Goal: Transaction & Acquisition: Book appointment/travel/reservation

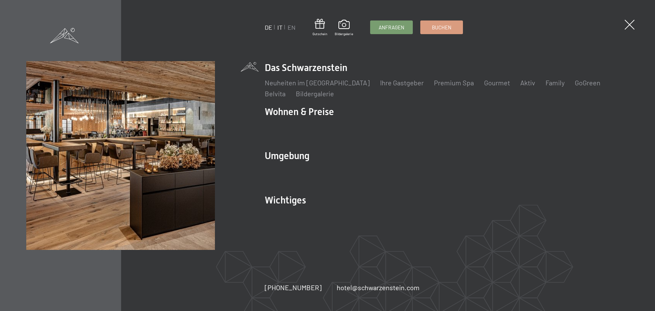
click at [280, 28] on link "IT" at bounding box center [279, 28] width 5 height 8
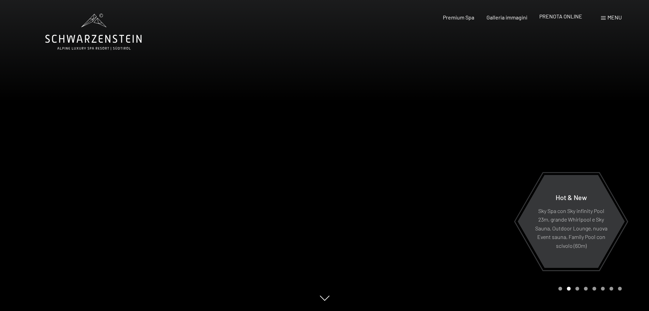
click at [570, 18] on span "PRENOTA ONLINE" at bounding box center [561, 16] width 43 height 6
click at [488, 58] on div at bounding box center [487, 155] width 325 height 311
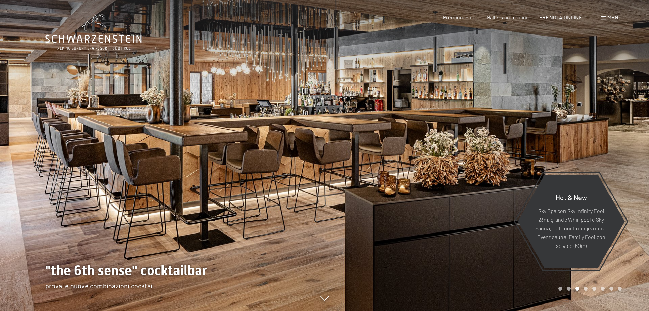
click at [610, 16] on span "Menu" at bounding box center [615, 17] width 14 height 6
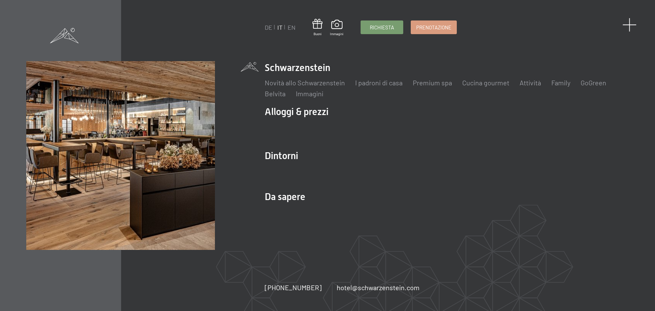
click at [628, 24] on span at bounding box center [629, 25] width 14 height 14
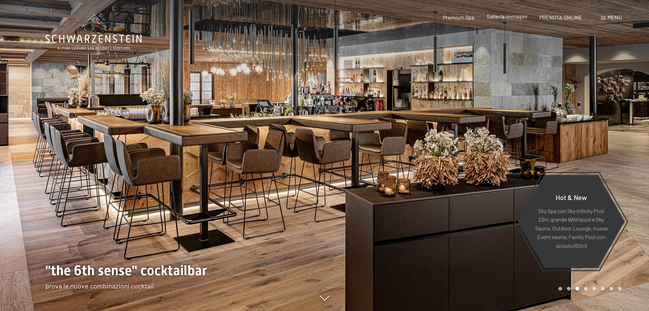
click at [496, 17] on span "Galleria immagini" at bounding box center [507, 16] width 41 height 6
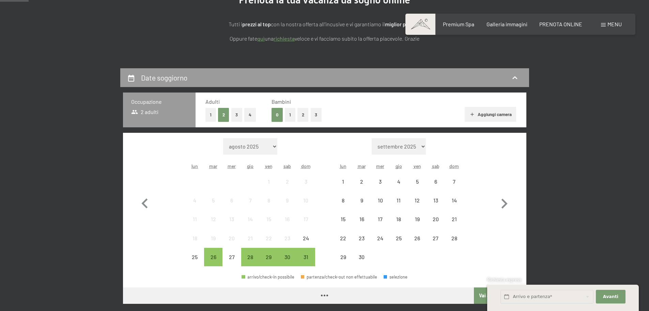
scroll to position [102, 0]
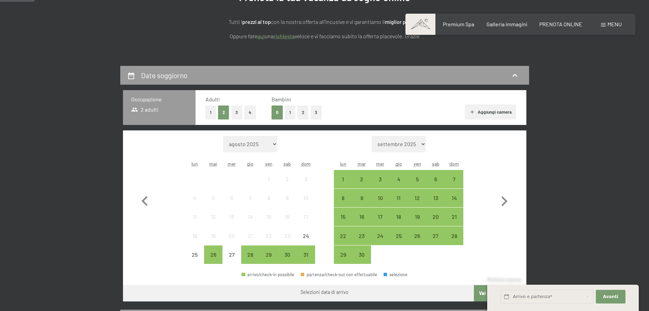
click at [314, 112] on button "3" at bounding box center [316, 112] width 11 height 14
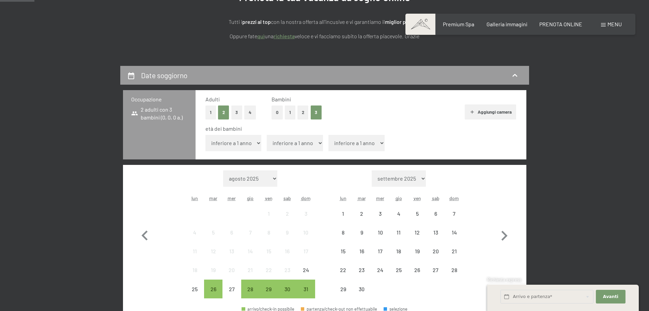
click at [491, 110] on button "Aggiungi camera" at bounding box center [490, 111] width 51 height 15
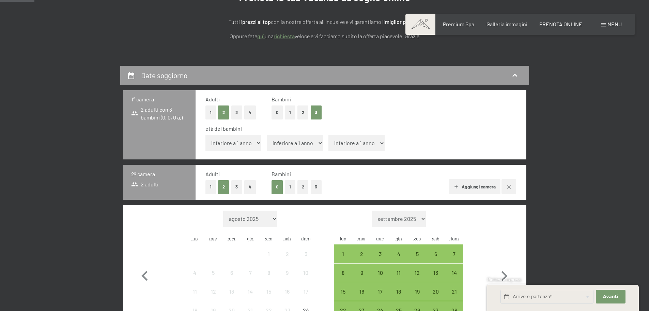
click at [303, 184] on button "2" at bounding box center [303, 187] width 11 height 14
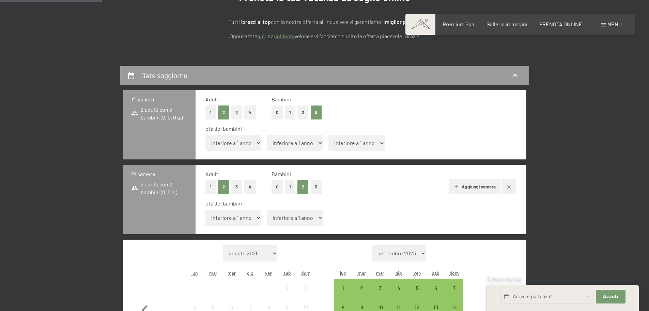
scroll to position [205, 0]
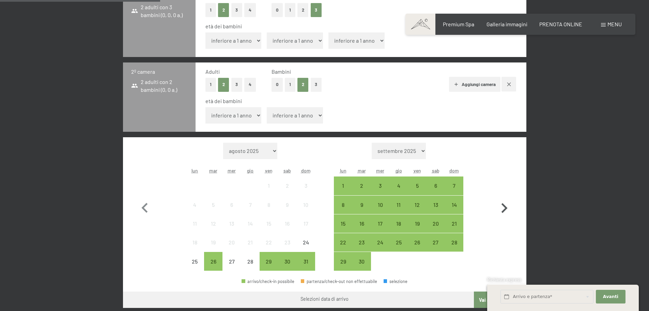
click at [504, 205] on icon "button" at bounding box center [505, 208] width 6 height 10
select select "2025-09-01"
select select "2025-10-01"
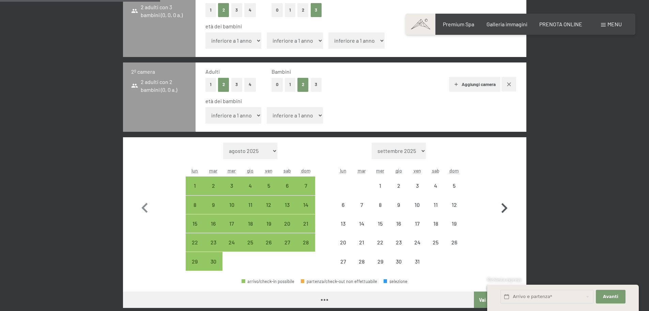
click at [504, 205] on icon "button" at bounding box center [505, 208] width 6 height 10
select select "2025-10-01"
select select "2025-11-01"
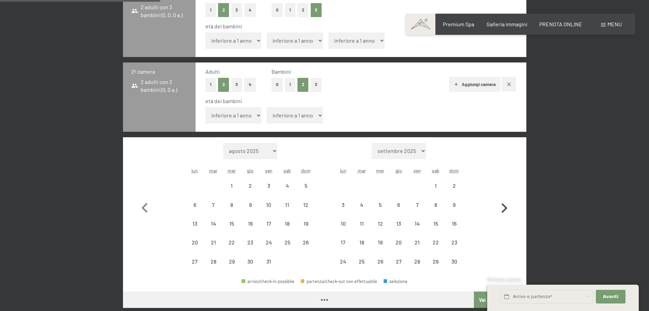
click at [504, 205] on icon "button" at bounding box center [505, 208] width 6 height 10
select select "2025-11-01"
select select "2025-12-01"
select select "2025-11-01"
select select "2025-12-01"
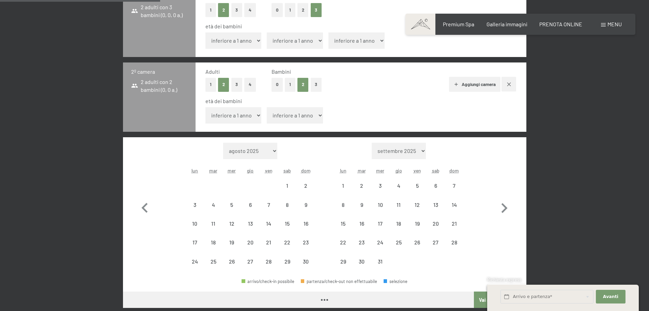
select select "2025-11-01"
select select "2025-12-01"
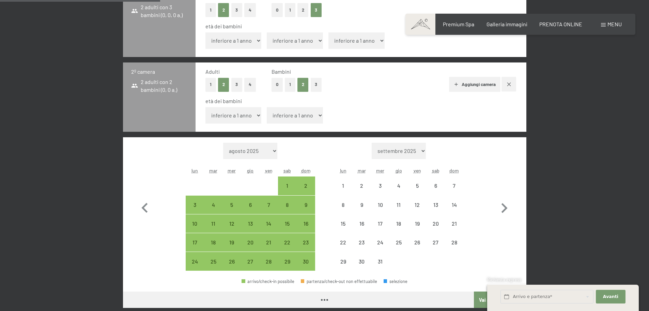
select select "2025-11-01"
select select "2025-12-01"
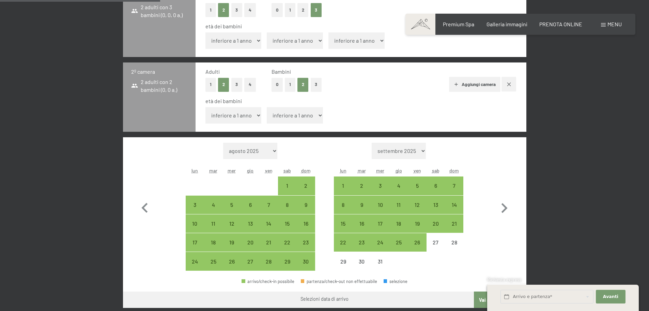
click at [248, 40] on select "inferiore a 1 anno 1 anno 2 anni 3 anni 4 anni 5 anni 6 anni 7 anni 8 anni 9 an…" at bounding box center [234, 40] width 56 height 16
select select "15"
click at [206, 32] on select "inferiore a 1 anno 1 anno 2 anni 3 anni 4 anni 5 anni 6 anni 7 anni 8 anni 9 an…" at bounding box center [234, 40] width 56 height 16
select select "2025-11-01"
select select "2025-12-01"
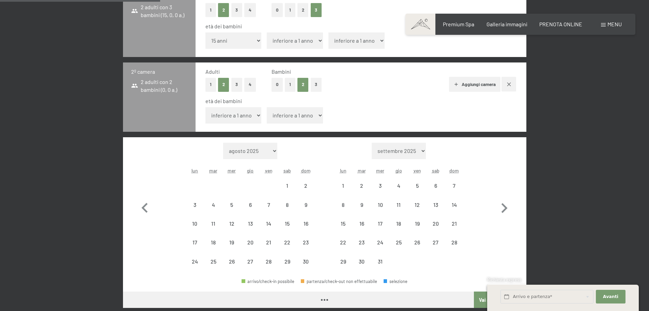
click at [293, 40] on select "inferiore a 1 anno 1 anno 2 anni 3 anni 4 anni 5 anni 6 anni 7 anni 8 anni 9 an…" at bounding box center [295, 40] width 56 height 16
select select "2025-11-01"
select select "2025-12-01"
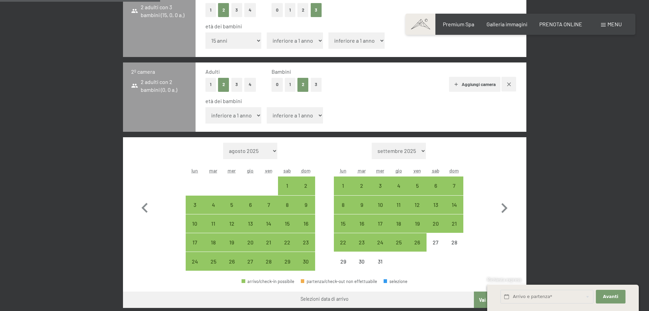
select select "12"
click at [267, 32] on select "inferiore a 1 anno 1 anno 2 anni 3 anni 4 anni 5 anni 6 anni 7 anni 8 anni 9 an…" at bounding box center [295, 40] width 56 height 16
select select "2025-11-01"
select select "2025-12-01"
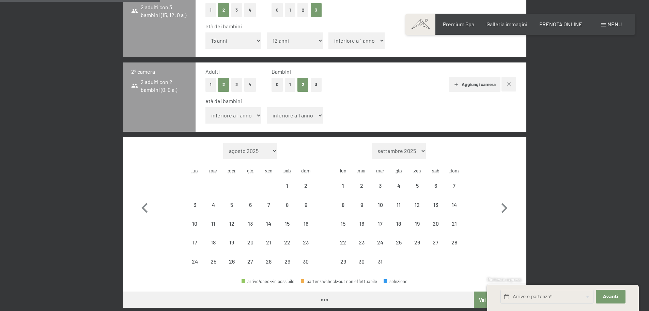
click at [362, 42] on select "inferiore a 1 anno 1 anno 2 anni 3 anni 4 anni 5 anni 6 anni 7 anni 8 anni 9 an…" at bounding box center [357, 40] width 56 height 16
select select "2025-11-01"
select select "2025-12-01"
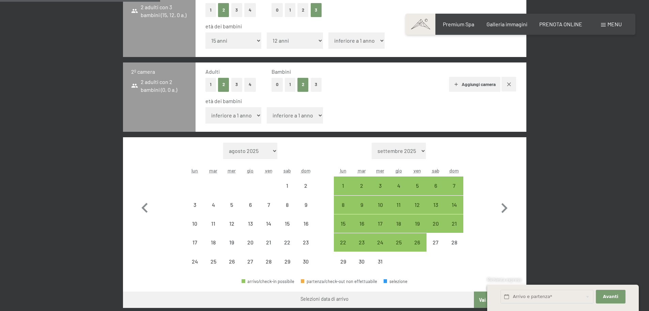
select select "2025-11-01"
select select "2025-12-01"
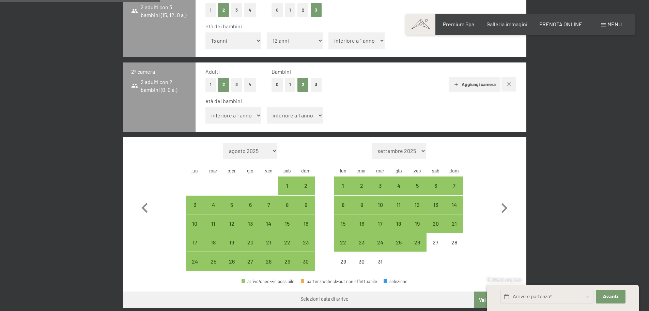
select select "10"
click at [329, 32] on select "inferiore a 1 anno 1 anno 2 anni 3 anni 4 anni 5 anni 6 anni 7 anni 8 anni 9 an…" at bounding box center [357, 40] width 56 height 16
select select "2025-11-01"
select select "2025-12-01"
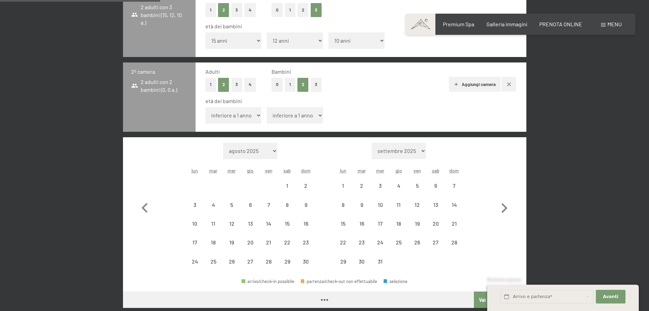
click at [248, 116] on select "inferiore a 1 anno 1 anno 2 anni 3 anni 4 anni 5 anni 6 anni 7 anni 8 anni 9 an…" at bounding box center [234, 115] width 56 height 16
select select "2025-11-01"
select select "2025-12-01"
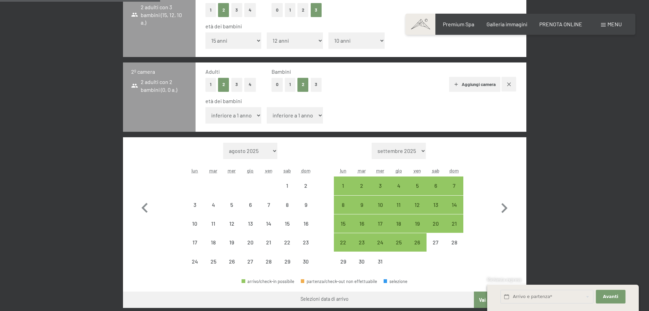
select select "2025-11-01"
select select "2025-12-01"
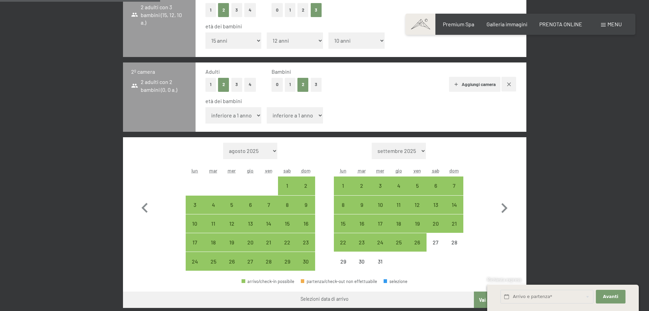
select select "15"
click at [206, 107] on select "inferiore a 1 anno 1 anno 2 anni 3 anni 4 anni 5 anni 6 anni 7 anni 8 anni 9 an…" at bounding box center [234, 115] width 56 height 16
select select "2025-11-01"
select select "2025-12-01"
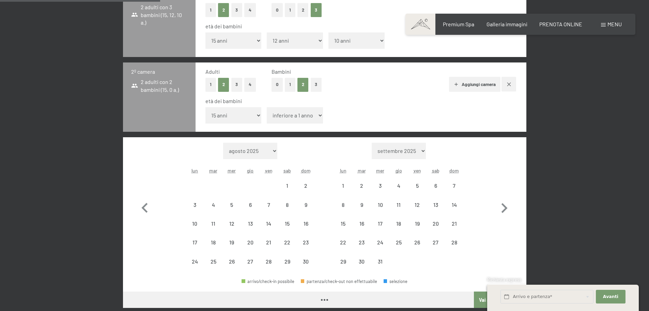
click at [287, 113] on select "inferiore a 1 anno 1 anno 2 anni 3 anni 4 anni 5 anni 6 anni 7 anni 8 anni 9 an…" at bounding box center [295, 115] width 56 height 16
select select "2025-11-01"
select select "2025-12-01"
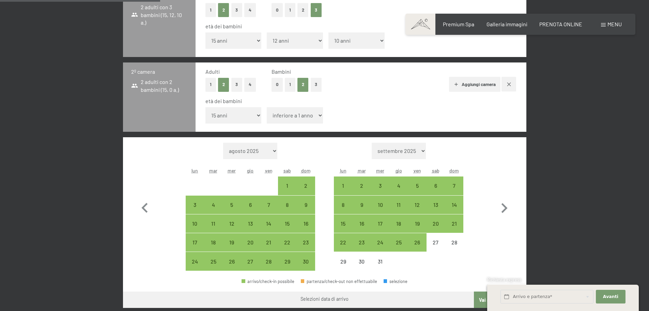
select select "14"
click at [267, 107] on select "inferiore a 1 anno 1 anno 2 anni 3 anni 4 anni 5 anni 6 anni 7 anni 8 anni 9 an…" at bounding box center [295, 115] width 56 height 16
select select "2025-11-01"
select select "2025-12-01"
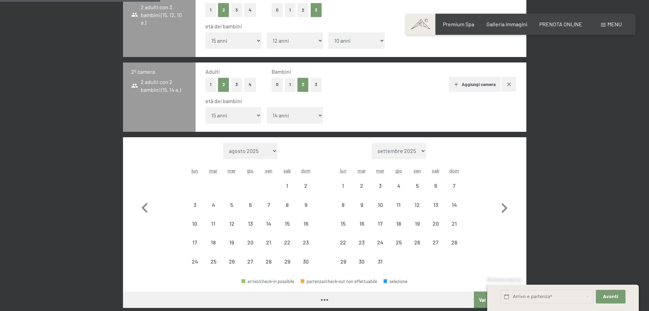
select select "2025-11-01"
select select "2025-12-01"
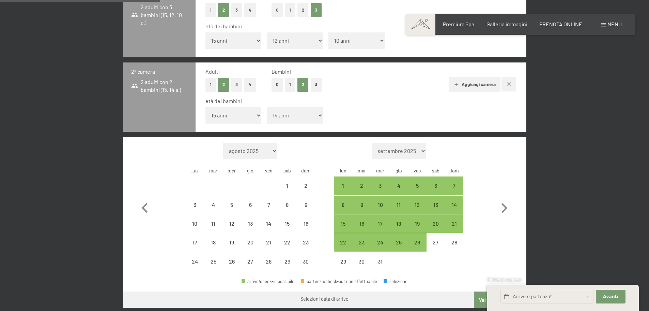
select select "2025-11-01"
select select "2025-12-01"
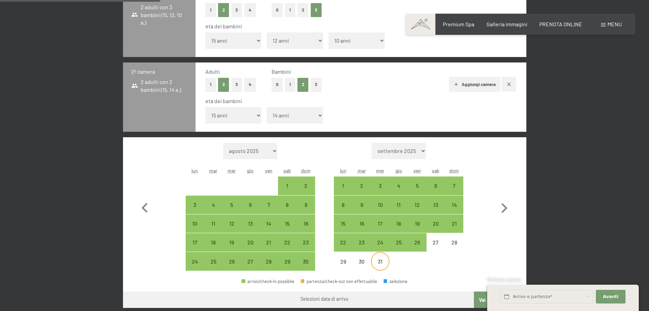
click at [378, 263] on div "31" at bounding box center [380, 266] width 17 height 17
select select "2025-11-01"
select select "2025-12-01"
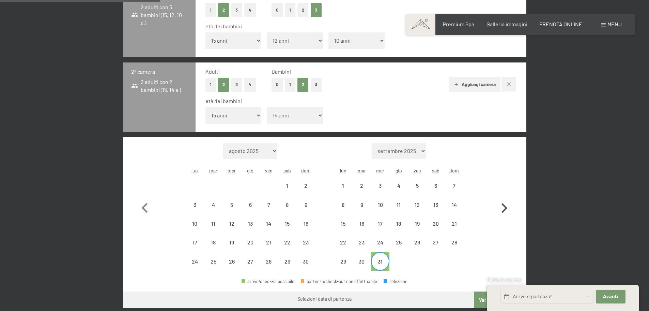
click at [504, 212] on icon "button" at bounding box center [505, 208] width 20 height 20
select select "2025-12-01"
select select "2026-01-01"
select select "2025-12-01"
select select "2026-01-01"
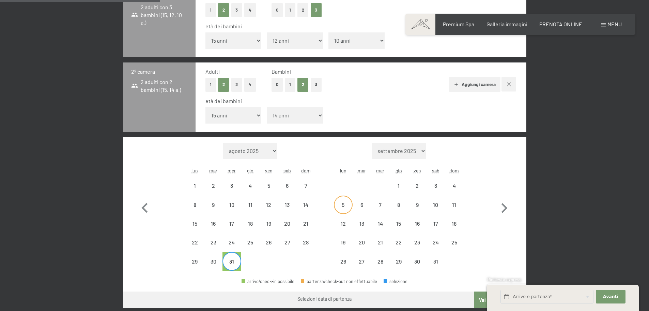
click at [348, 205] on div "5" at bounding box center [343, 210] width 17 height 17
select select "2025-12-01"
select select "2026-01-01"
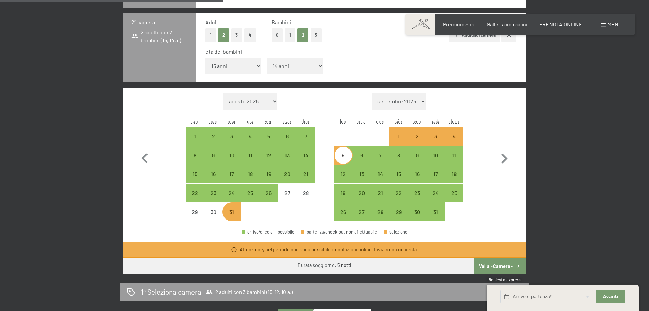
scroll to position [307, 0]
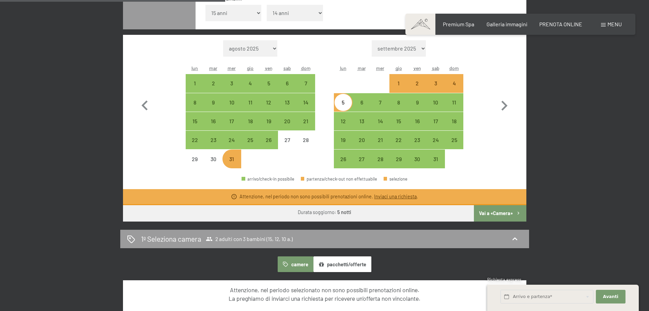
click at [384, 194] on link "Inviaci una richiesta" at bounding box center [395, 196] width 43 height 6
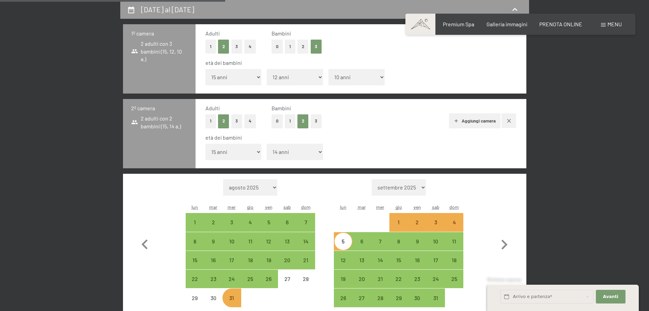
select select "2025-12-01"
select select "2026-01-01"
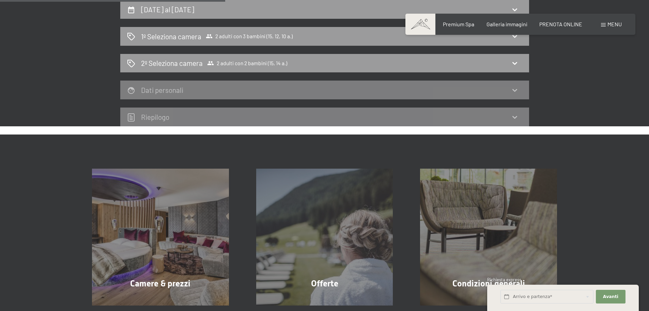
scroll to position [134, 0]
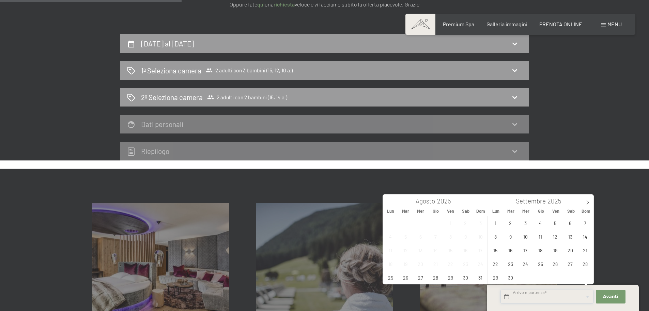
click at [563, 297] on input "text" at bounding box center [547, 296] width 93 height 14
click at [587, 202] on icon at bounding box center [588, 202] width 5 height 5
click at [526, 277] on span "31" at bounding box center [525, 276] width 13 height 13
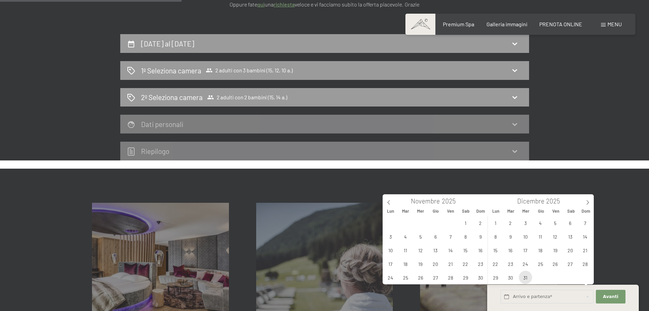
type input "Mer. 31/12/2025"
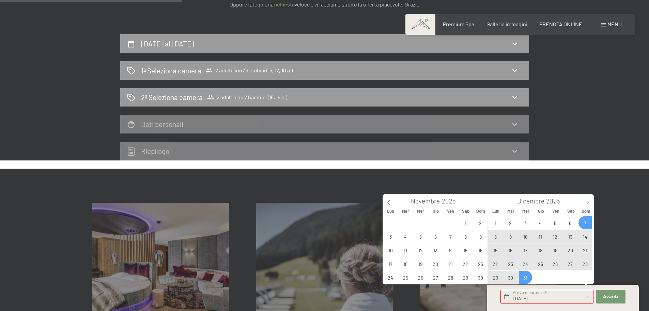
click at [586, 201] on icon at bounding box center [588, 202] width 5 height 5
type input "2026"
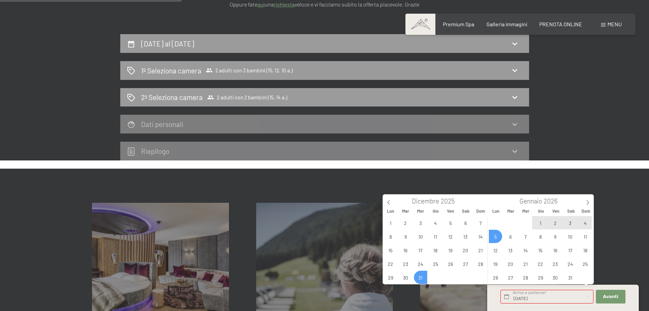
click at [494, 237] on span "5" at bounding box center [495, 235] width 13 height 13
type input "Mer. 31/12/2025 - Lun. 05/01/2026"
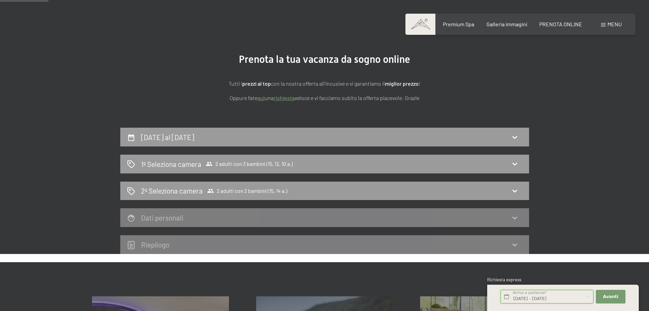
scroll to position [32, 0]
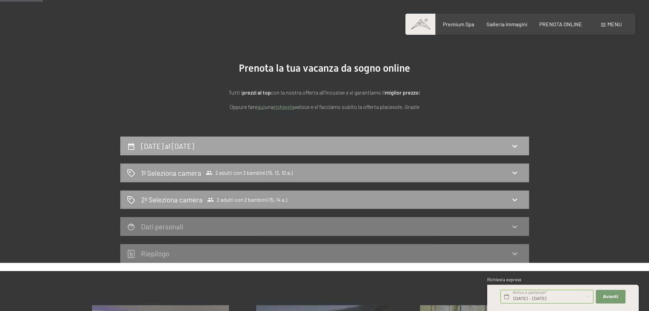
click at [291, 147] on div "31 dicembre al 5 gennaio 2026" at bounding box center [324, 146] width 395 height 10
select select "15"
select select "12"
select select "10"
select select "15"
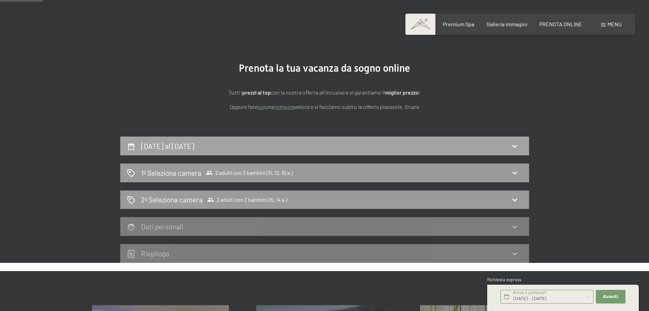
select select "14"
select select "2025-12-01"
select select "2026-01-01"
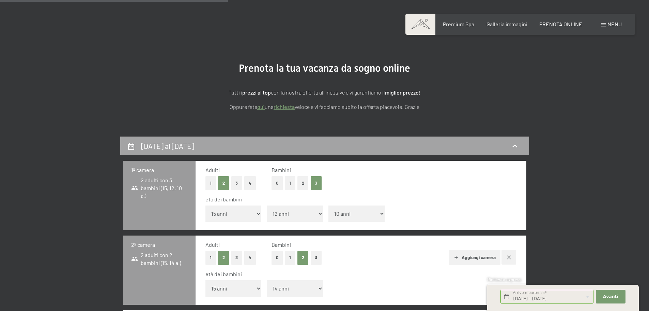
scroll to position [168, 0]
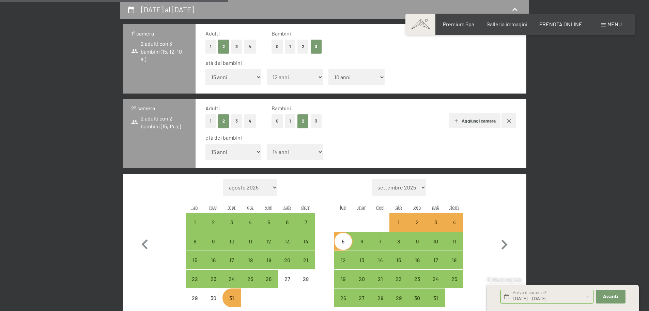
click at [551, 115] on div "31 dicembre al 5 gennaio 2026 1º camera 2 adulti con 3 bambini (15, 12, 10 a.) …" at bounding box center [324, 233] width 465 height 467
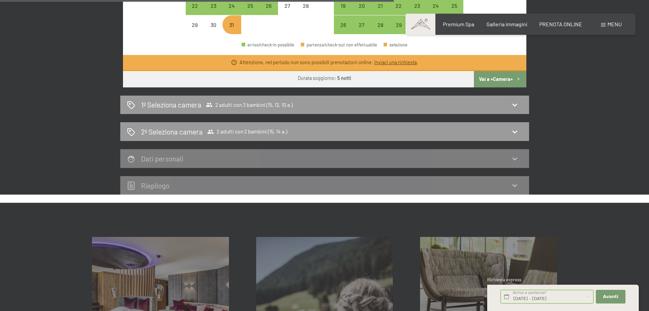
scroll to position [577, 0]
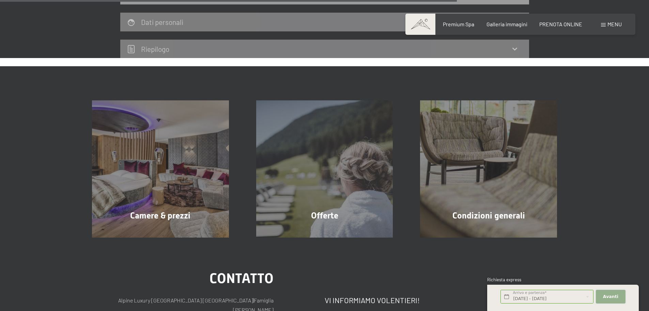
click at [614, 298] on span "Avanti" at bounding box center [610, 296] width 15 height 6
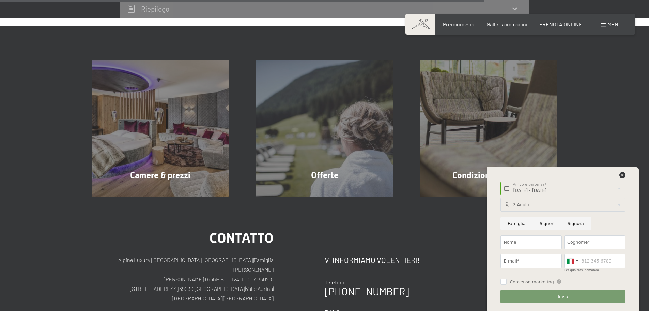
scroll to position [611, 0]
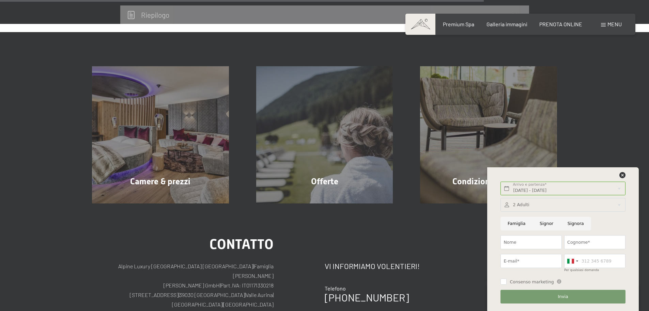
click at [538, 206] on div at bounding box center [563, 205] width 125 height 14
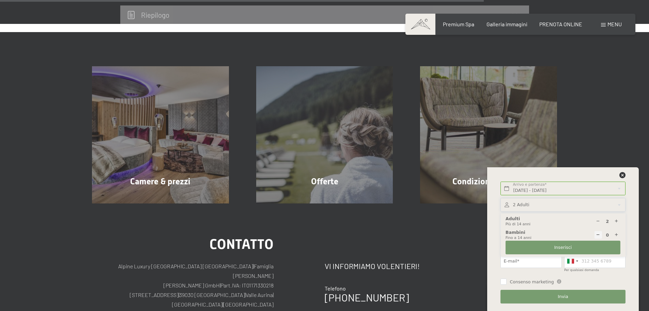
click at [616, 233] on icon at bounding box center [617, 235] width 4 height 4
type input "1"
select select
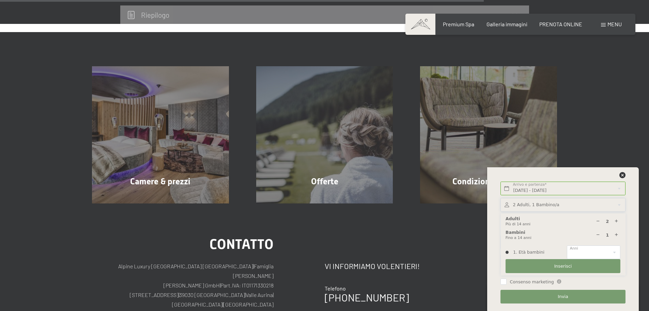
click at [616, 233] on icon at bounding box center [617, 235] width 4 height 4
type input "3"
select select
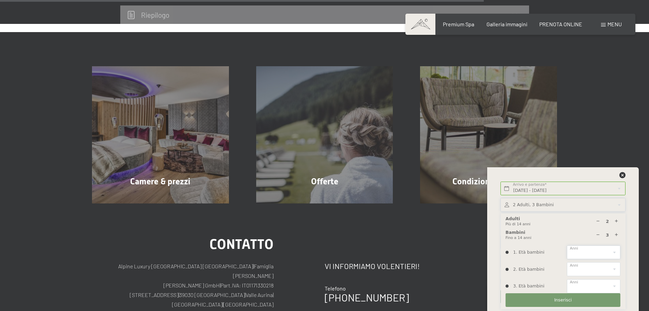
click at [612, 251] on select "0 1 2 3 4 5 6 7 8 9 10 11 12 13 14" at bounding box center [594, 252] width 54 height 14
click at [613, 251] on select "0 1 2 3 4 5 6 7 8 9 10 11 12 13 14" at bounding box center [594, 252] width 54 height 14
click at [617, 221] on icon at bounding box center [617, 221] width 4 height 4
type input "3"
click at [598, 234] on icon at bounding box center [598, 235] width 4 height 4
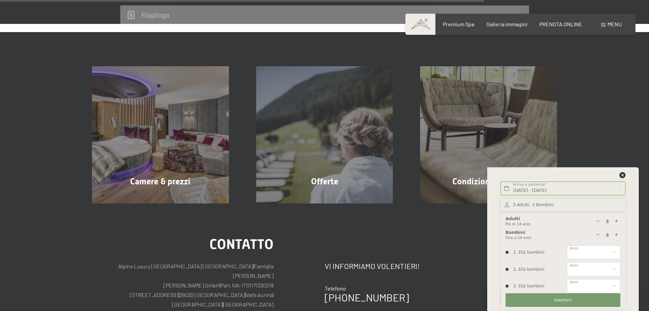
type input "2"
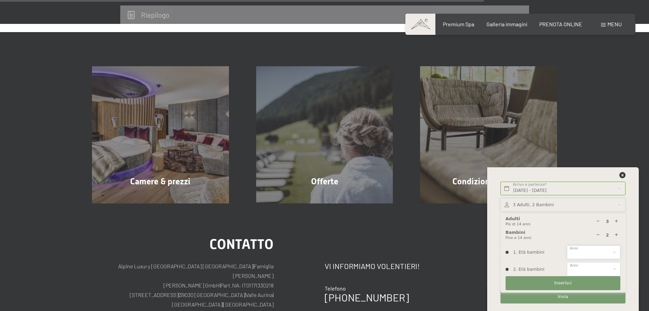
click at [615, 249] on select "0 1 2 3 4 5 6 7 8 9 10 11 12 13 14" at bounding box center [594, 252] width 54 height 14
select select "12"
click at [567, 245] on select "0 1 2 3 4 5 6 7 8 9 10 11 12 13 14" at bounding box center [594, 252] width 54 height 14
click at [612, 267] on select "0 1 2 3 4 5 6 7 8 9 10 11 12 13 14" at bounding box center [594, 269] width 54 height 14
select select "10"
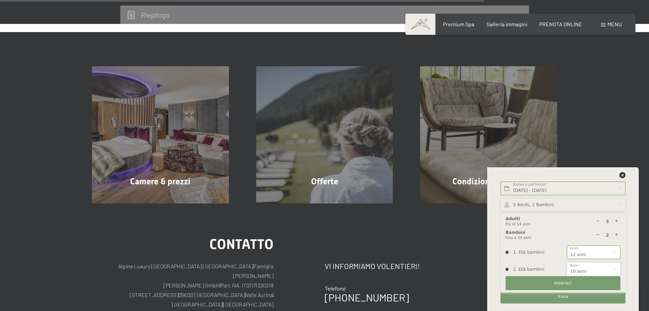
click at [567, 262] on select "0 1 2 3 4 5 6 7 8 9 10 11 12 13 14" at bounding box center [594, 269] width 54 height 14
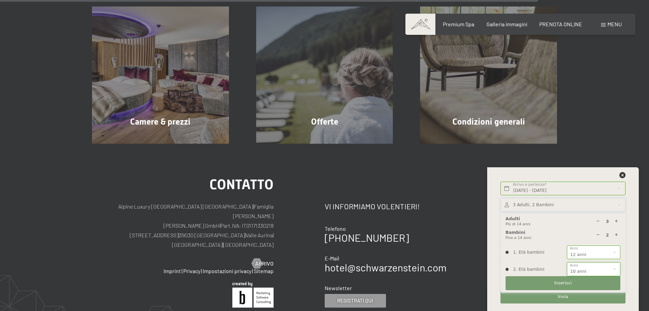
scroll to position [679, 0]
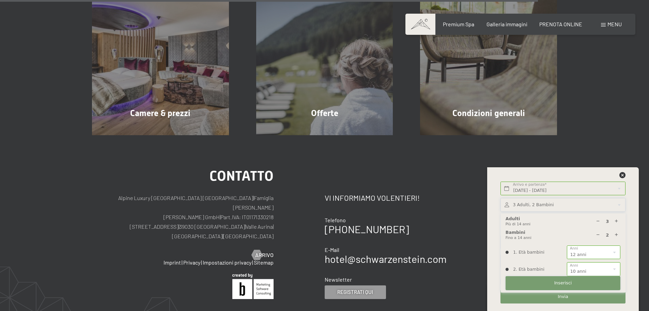
click at [573, 282] on button "Inserisci" at bounding box center [563, 283] width 115 height 14
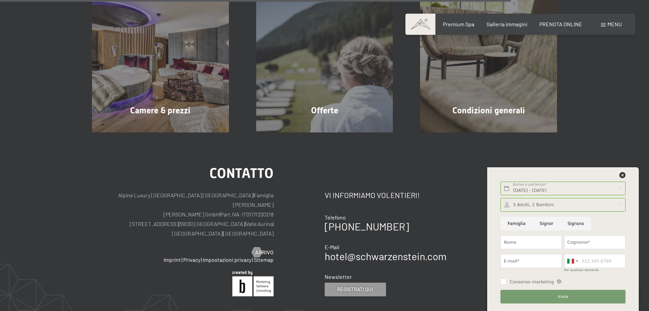
scroll to position [714, 0]
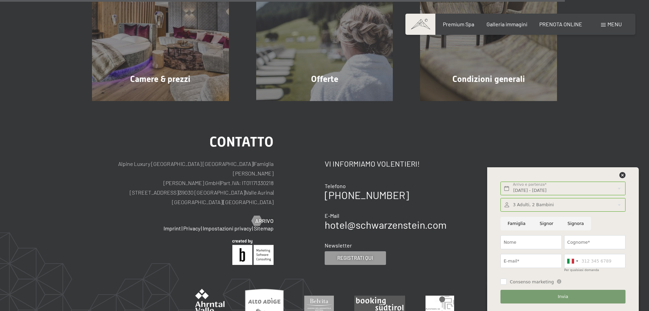
drag, startPoint x: 449, startPoint y: 215, endPoint x: 456, endPoint y: 217, distance: 7.4
click at [456, 217] on div "Contatto Vi informiamo volentieri! Telefono +39 0474 674100 E-Mail hotel@ no-sp…" at bounding box center [441, 200] width 233 height 130
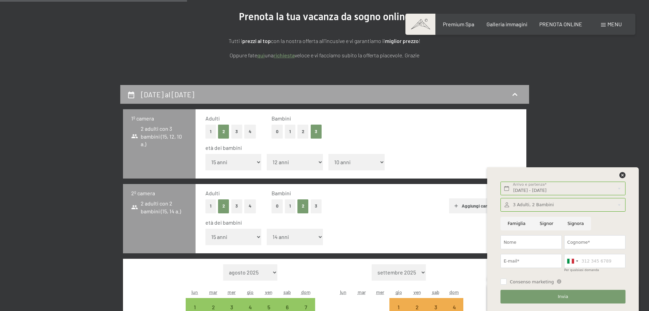
scroll to position [0, 0]
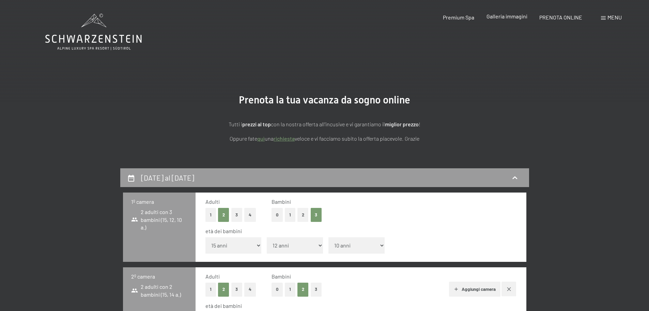
click at [507, 16] on span "Galleria immagini" at bounding box center [507, 16] width 41 height 6
click at [79, 42] on icon at bounding box center [93, 32] width 96 height 36
click at [91, 24] on icon at bounding box center [93, 32] width 96 height 36
click at [88, 27] on icon at bounding box center [93, 32] width 96 height 36
click at [83, 43] on icon at bounding box center [93, 32] width 96 height 36
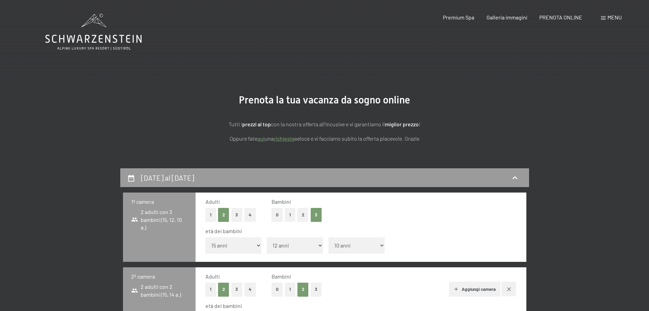
click at [83, 43] on icon at bounding box center [93, 32] width 96 height 36
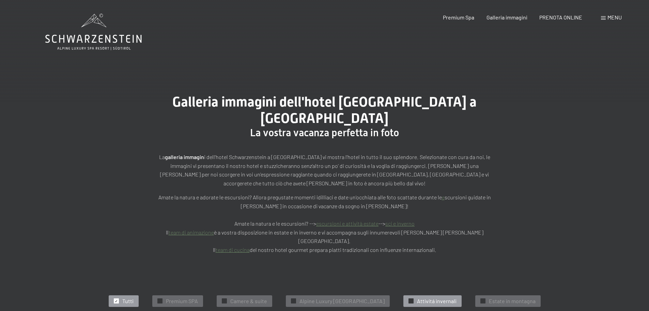
click at [413, 298] on span "✓" at bounding box center [411, 300] width 3 height 5
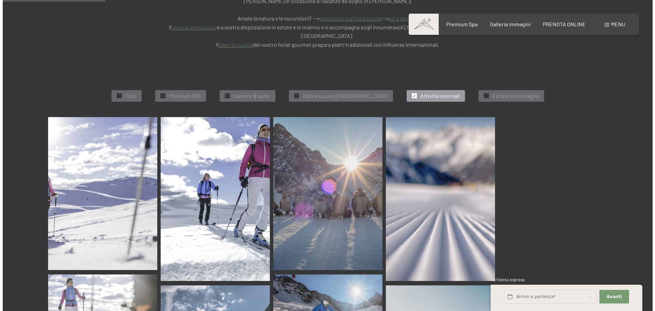
scroll to position [207, 0]
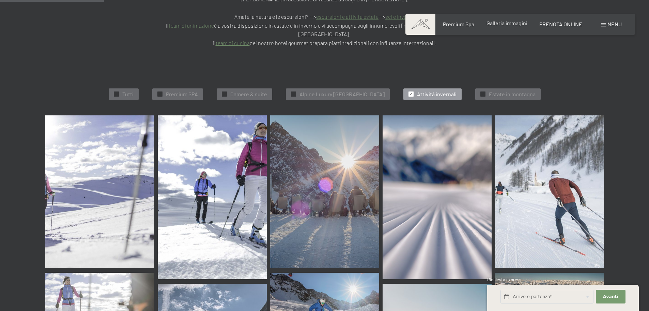
click at [510, 27] on div "Galleria immagini" at bounding box center [507, 23] width 41 height 8
click at [509, 23] on span "Galleria immagini" at bounding box center [507, 23] width 41 height 6
click at [609, 26] on span "Menu" at bounding box center [615, 24] width 14 height 6
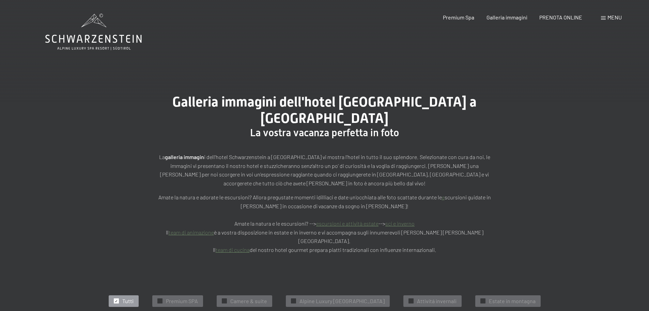
click at [114, 295] on div "✓ Tutti" at bounding box center [124, 301] width 30 height 12
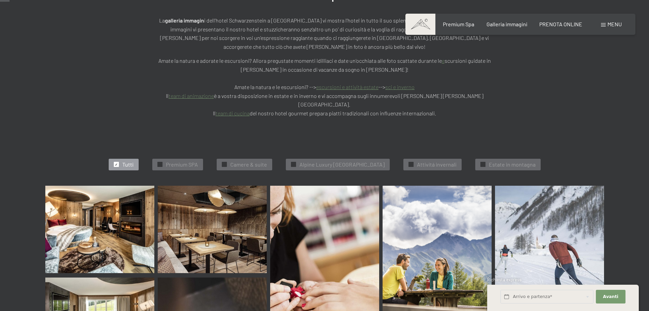
scroll to position [34, 0]
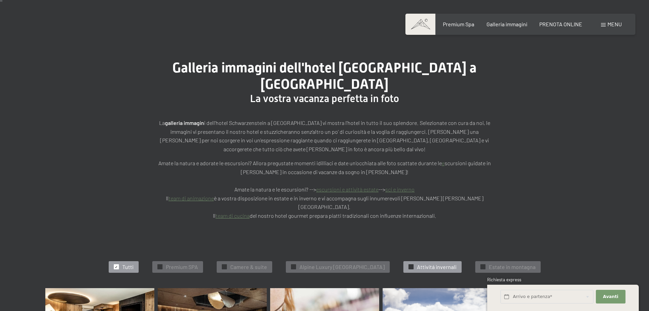
click at [413, 264] on span "✓" at bounding box center [411, 266] width 3 height 5
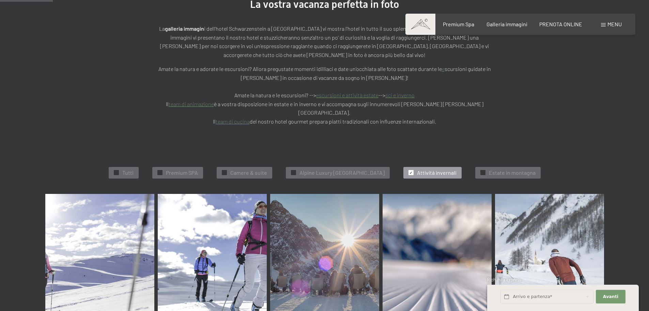
scroll to position [0, 0]
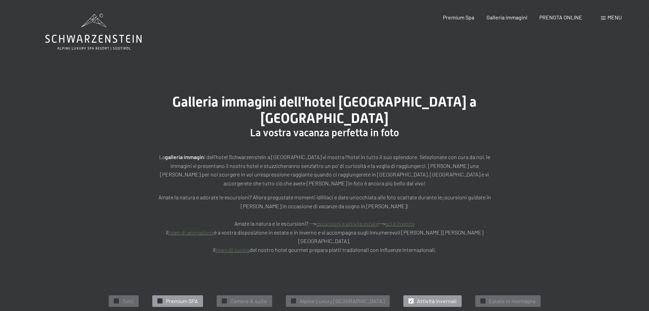
click at [158, 298] on div at bounding box center [160, 300] width 5 height 5
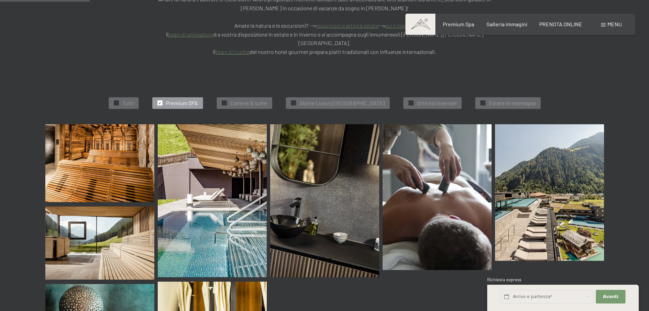
scroll to position [207, 0]
